Goal: Communication & Community: Share content

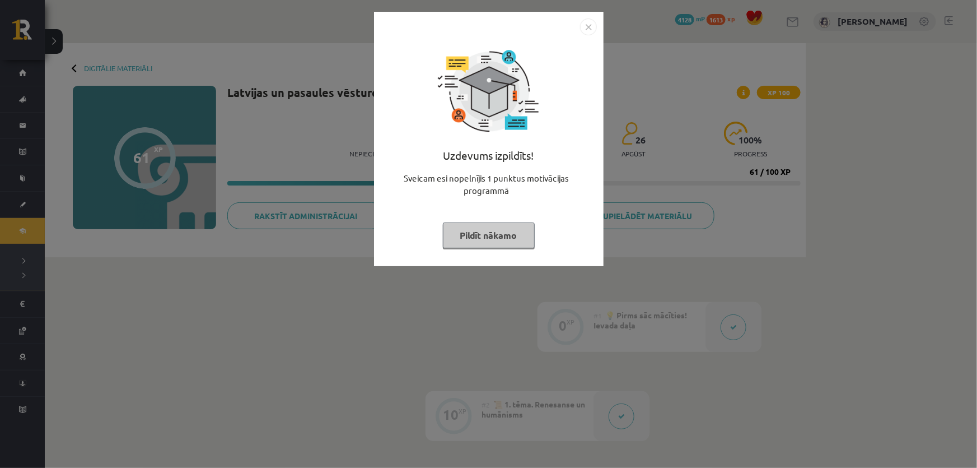
click at [480, 240] on button "Pildīt nākamo" at bounding box center [489, 235] width 92 height 26
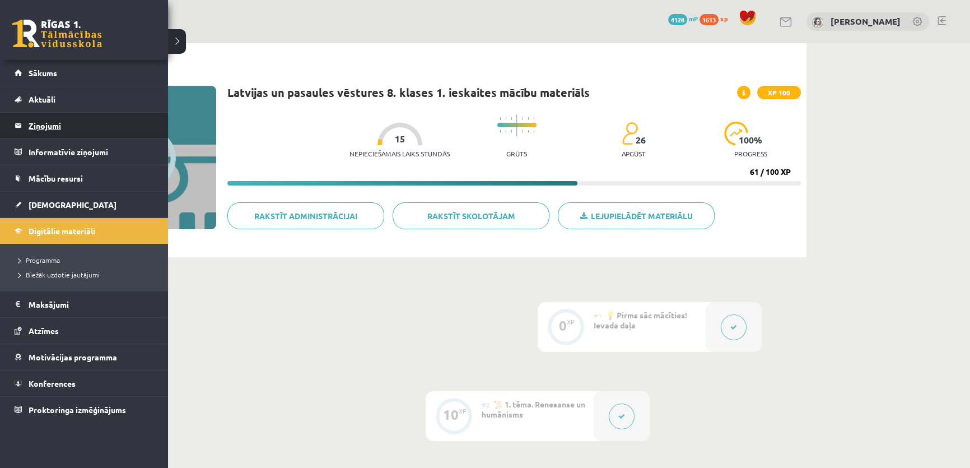
click at [47, 120] on legend "Ziņojumi 0" at bounding box center [91, 126] width 125 height 26
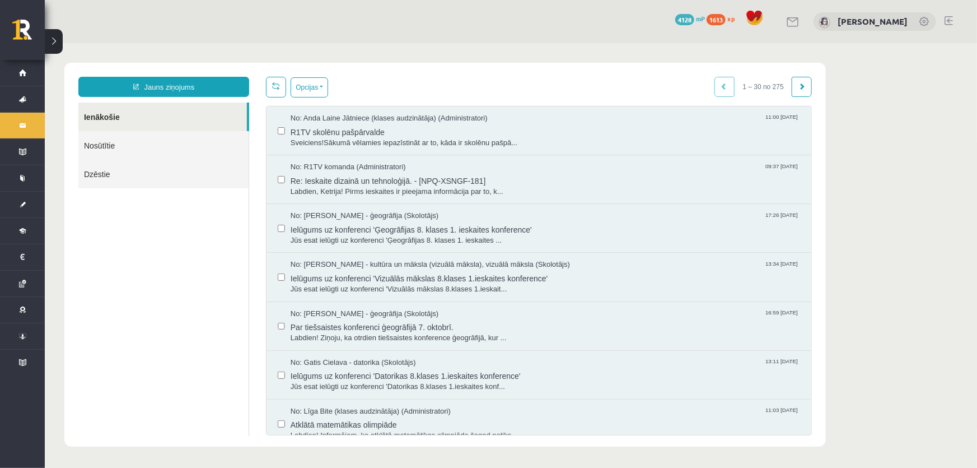
click at [105, 142] on link "Nosūtītie" at bounding box center [163, 144] width 170 height 29
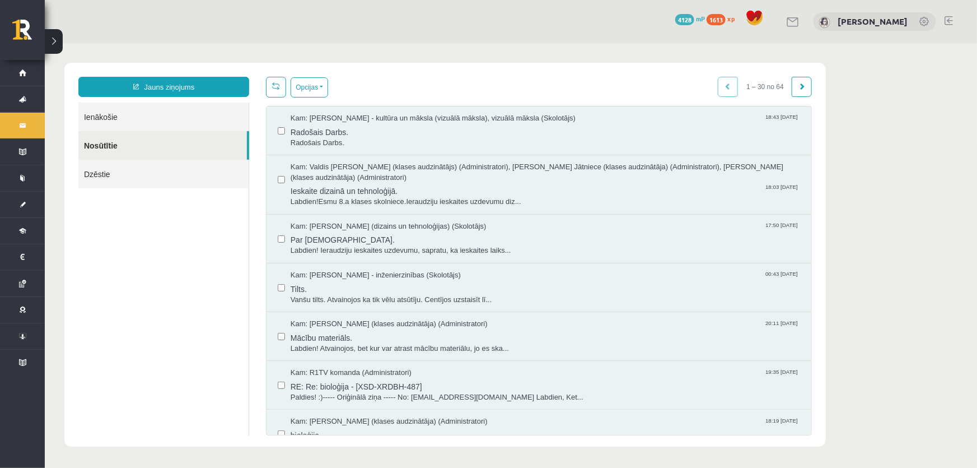
click at [105, 121] on link "Ienākošie" at bounding box center [163, 116] width 170 height 29
click at [166, 86] on link "Jauns ziņojums" at bounding box center [163, 86] width 171 height 20
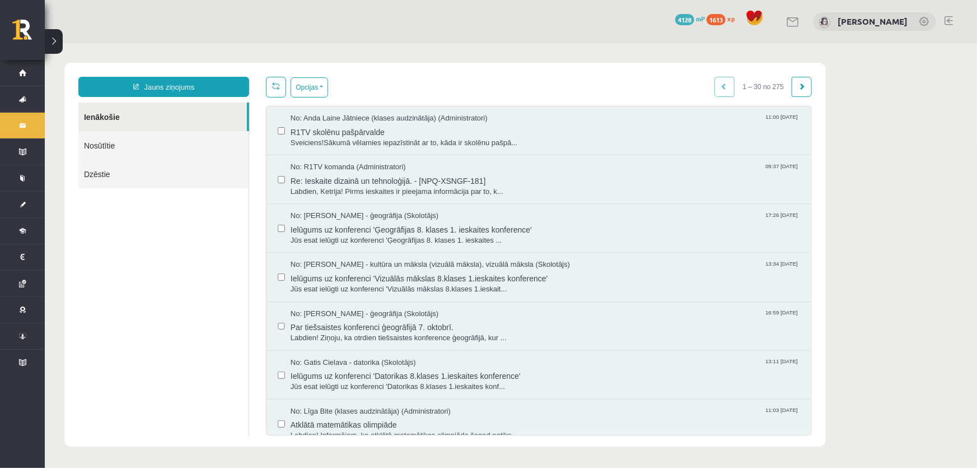
click at [165, 90] on link "Jauns ziņojums" at bounding box center [163, 86] width 171 height 20
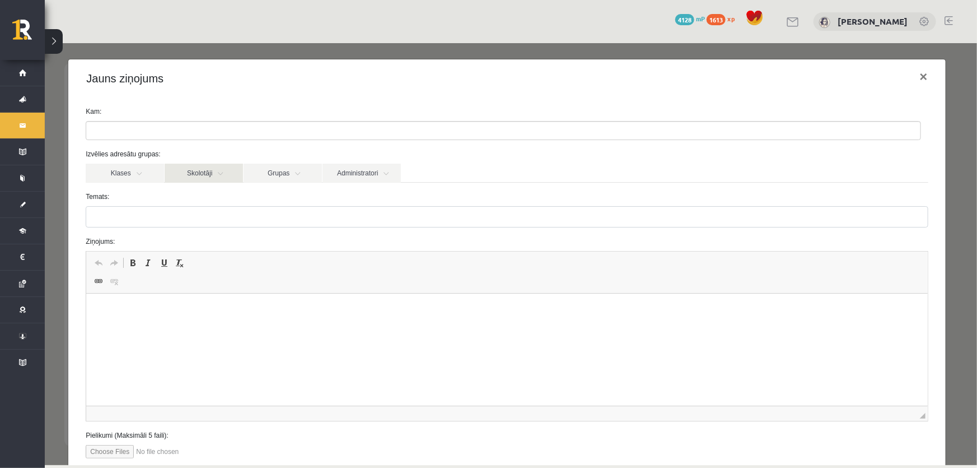
click at [215, 171] on link "Skolotāji" at bounding box center [203, 172] width 78 height 19
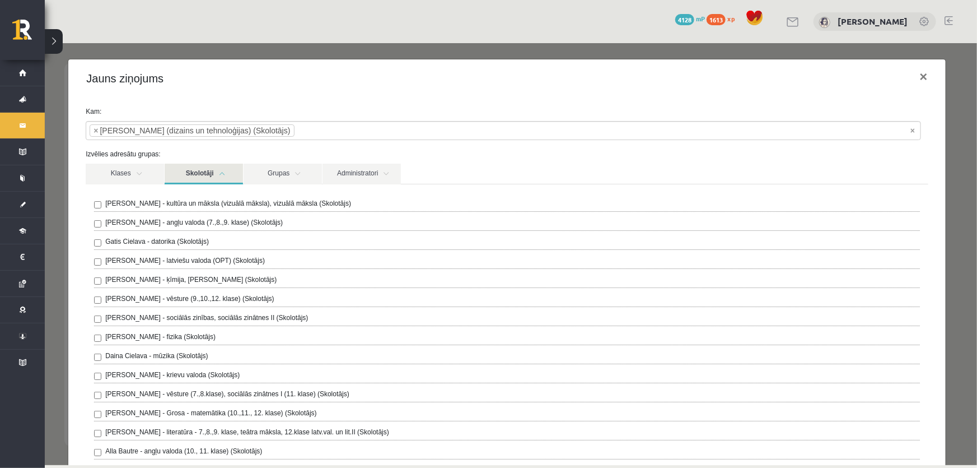
click at [227, 174] on link "Skolotāji" at bounding box center [203, 173] width 78 height 21
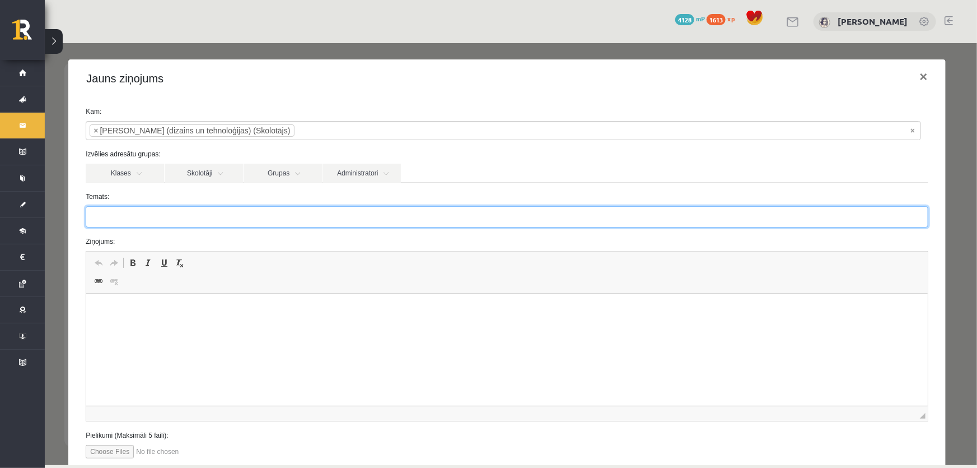
click at [146, 217] on input "Temats:" at bounding box center [506, 216] width 842 height 21
type input "******"
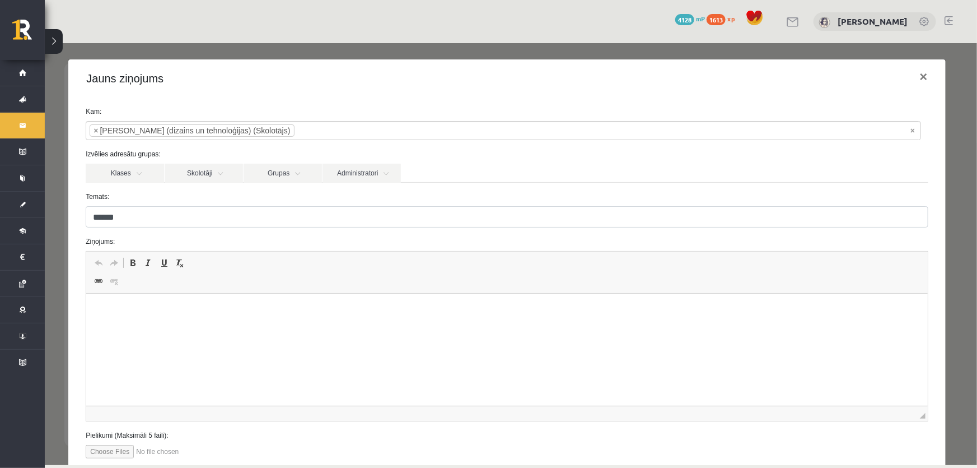
click at [137, 328] on html at bounding box center [506, 310] width 841 height 34
click at [116, 455] on input "file" at bounding box center [148, 450] width 127 height 13
type input "**********"
click at [161, 328] on html at bounding box center [506, 310] width 841 height 34
click at [189, 328] on html at bounding box center [506, 310] width 841 height 34
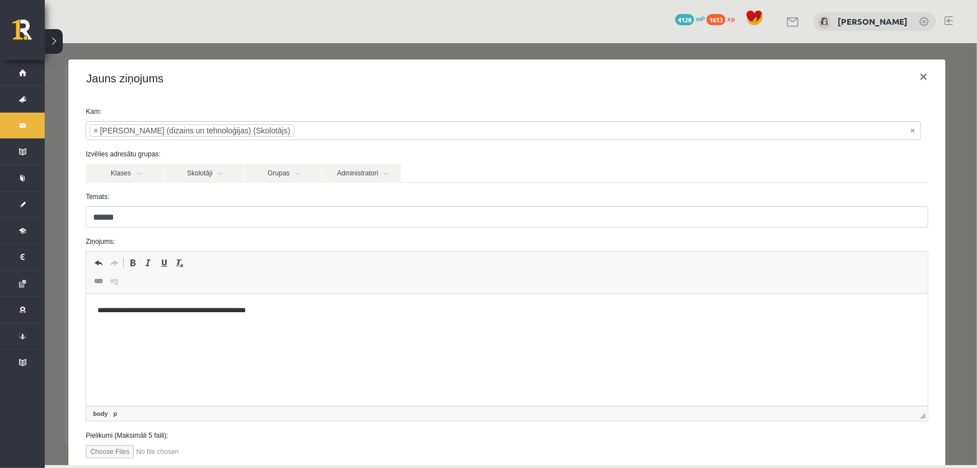
click at [124, 309] on p "**********" at bounding box center [503, 311] width 812 height 12
click at [130, 307] on p "**********" at bounding box center [503, 311] width 812 height 12
click at [281, 317] on html "**********" at bounding box center [506, 310] width 841 height 34
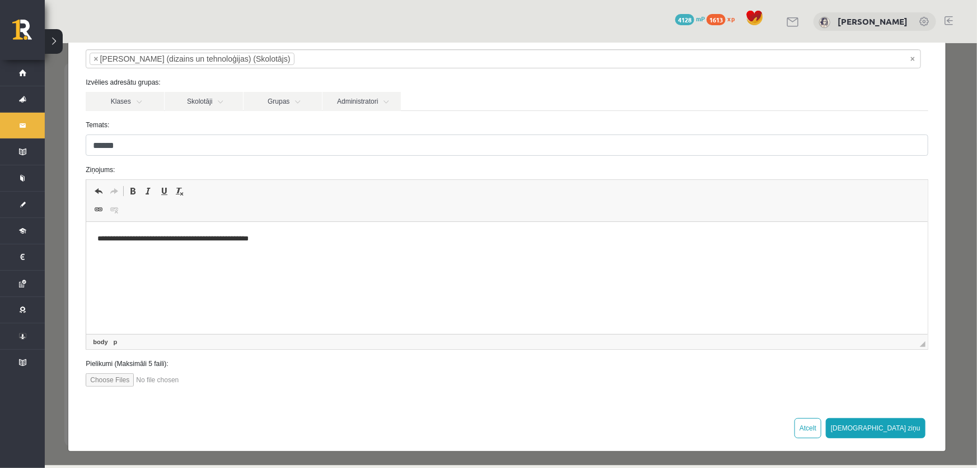
scroll to position [73, 0]
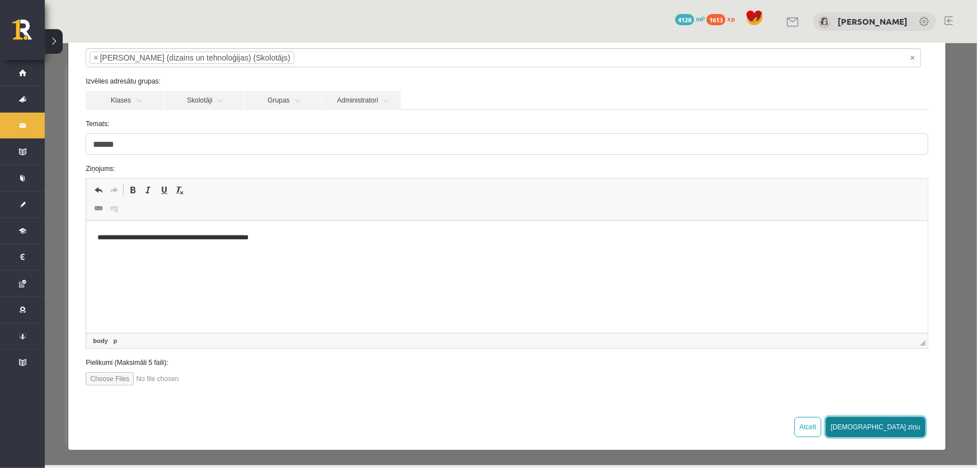
click at [902, 427] on button "[DEMOGRAPHIC_DATA] ziņu" at bounding box center [875, 426] width 100 height 20
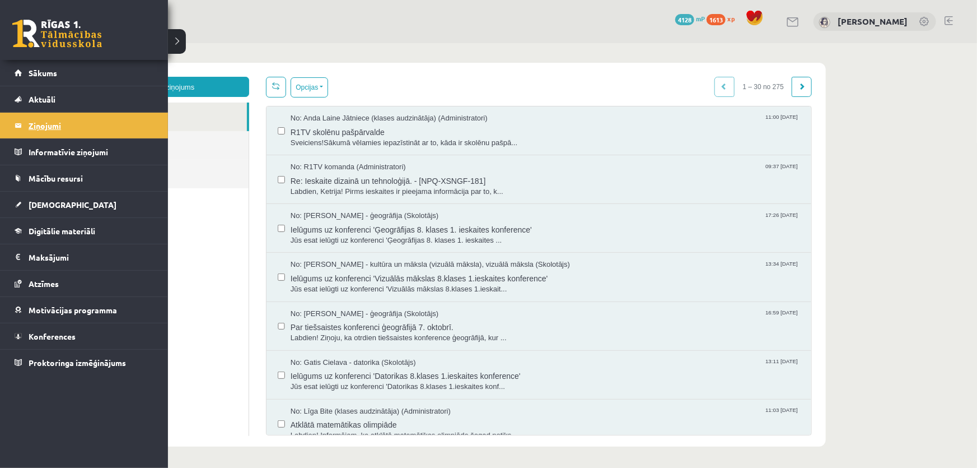
scroll to position [0, 0]
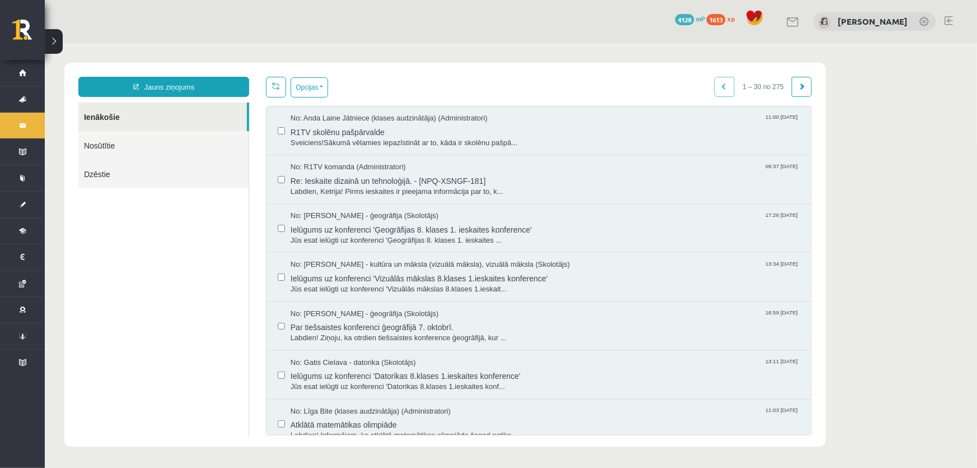
click at [140, 152] on link "Nosūtītie" at bounding box center [163, 144] width 170 height 29
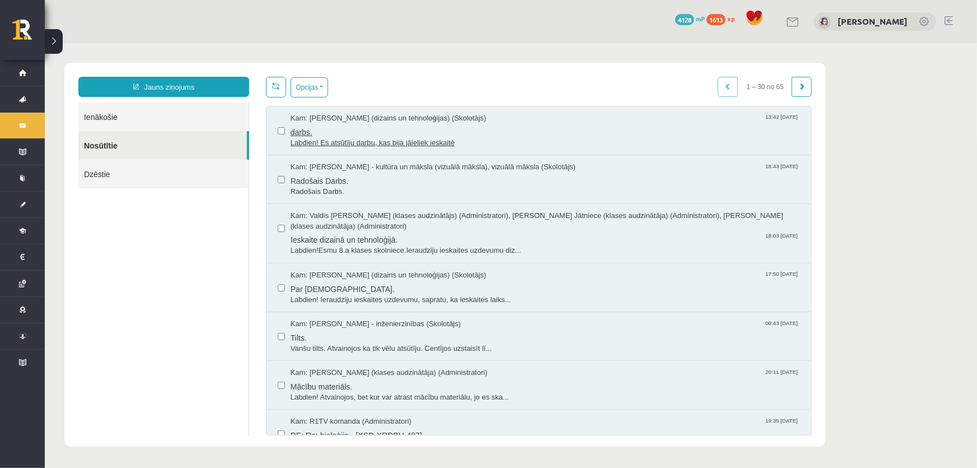
click at [377, 126] on span "darbs." at bounding box center [545, 130] width 510 height 14
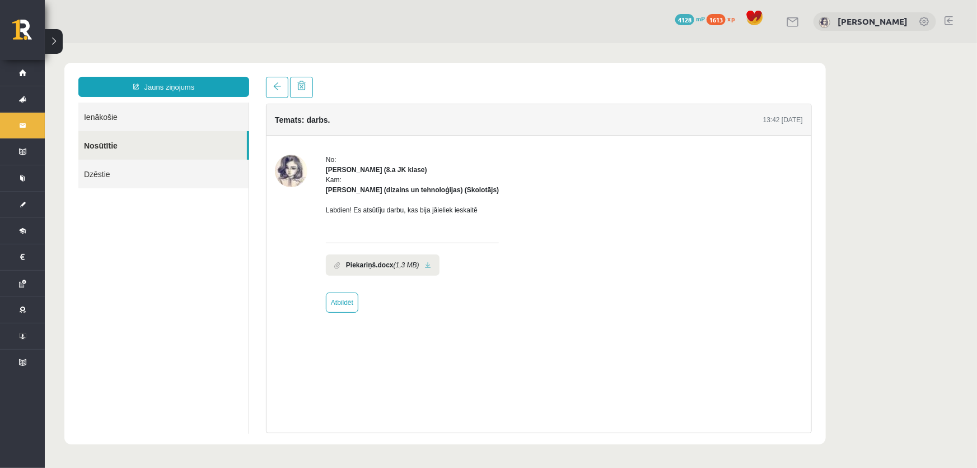
click at [380, 265] on b "Piekariņš.docx" at bounding box center [370, 264] width 48 height 10
click at [424, 264] on link at bounding box center [427, 264] width 6 height 7
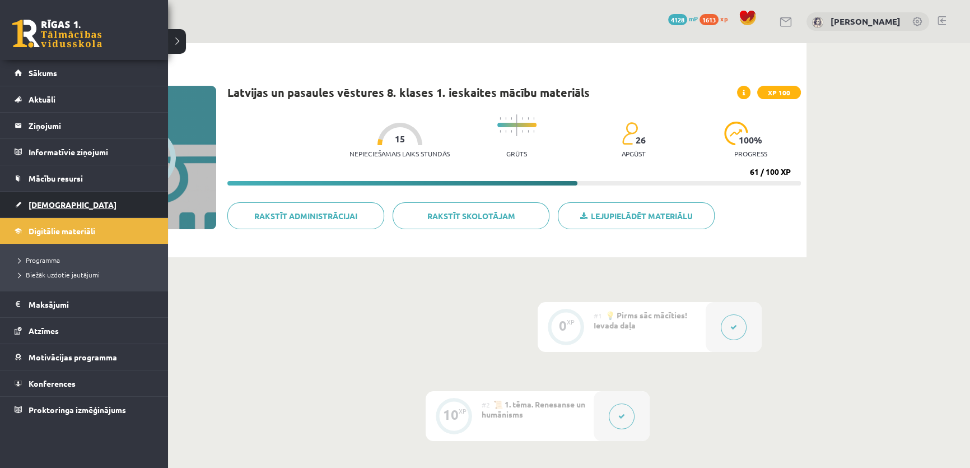
click at [62, 208] on link "[DEMOGRAPHIC_DATA]" at bounding box center [84, 205] width 139 height 26
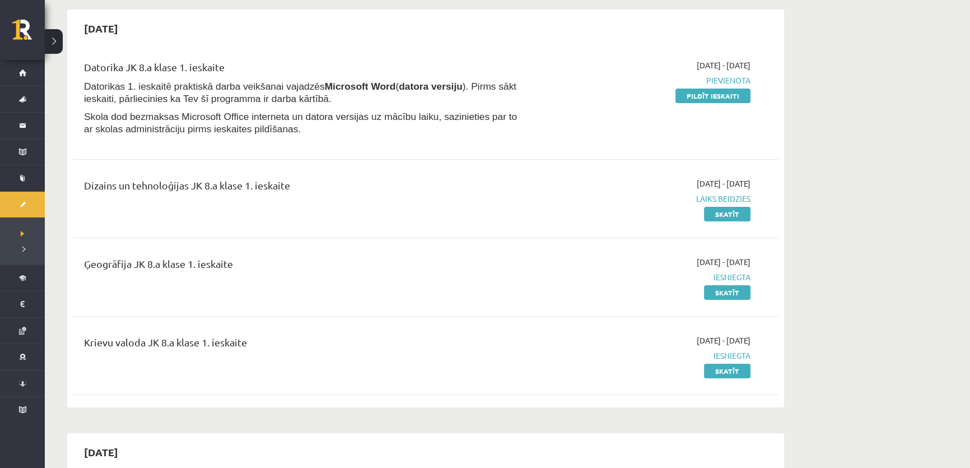
scroll to position [101, 0]
click at [724, 212] on link "Skatīt" at bounding box center [727, 213] width 46 height 15
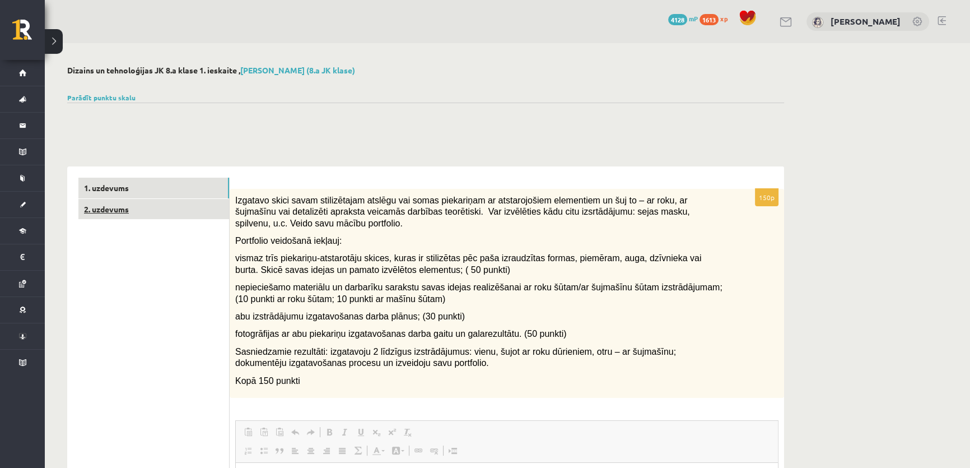
click at [192, 208] on link "2. uzdevums" at bounding box center [153, 209] width 151 height 21
